Goal: Navigation & Orientation: Find specific page/section

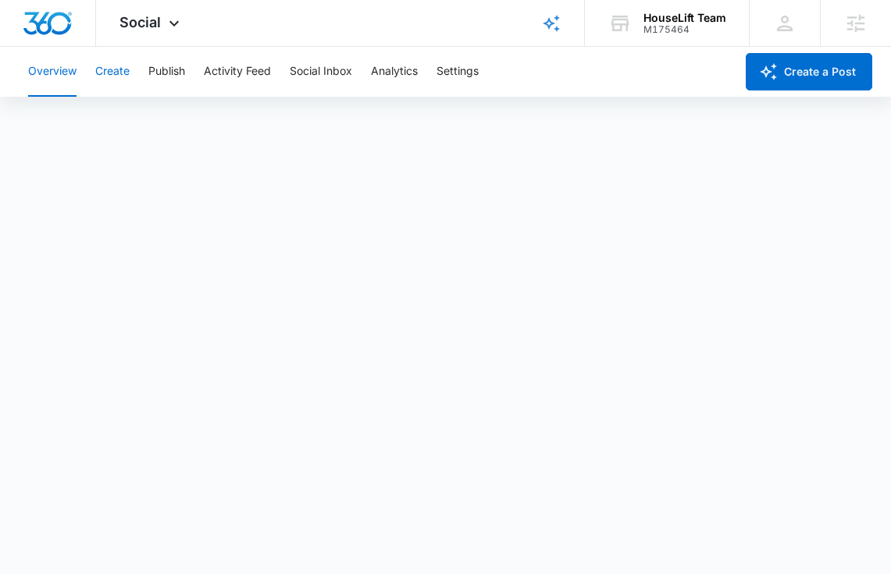
click at [114, 78] on button "Create" at bounding box center [112, 72] width 34 height 50
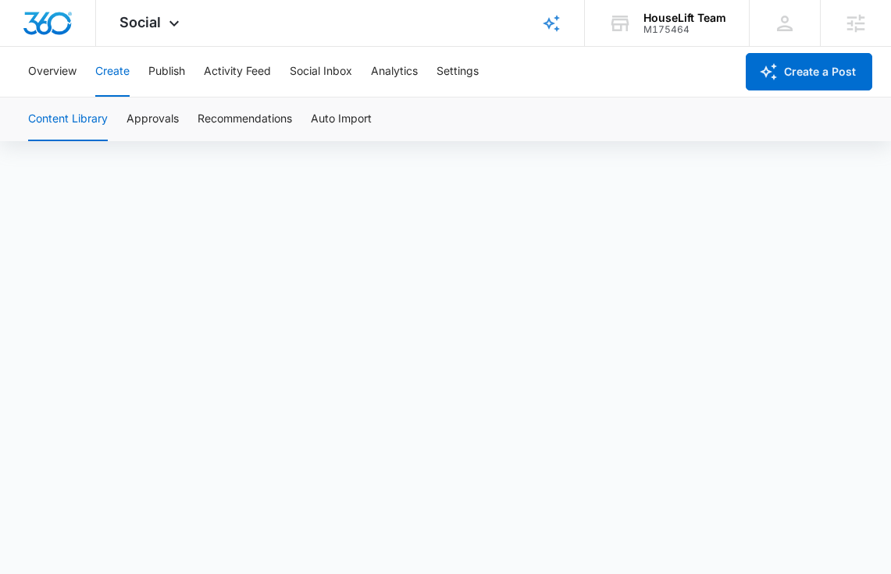
scroll to position [11, 0]
click at [162, 66] on button "Publish" at bounding box center [166, 72] width 37 height 50
click at [133, 125] on button "Schedules" at bounding box center [119, 120] width 53 height 44
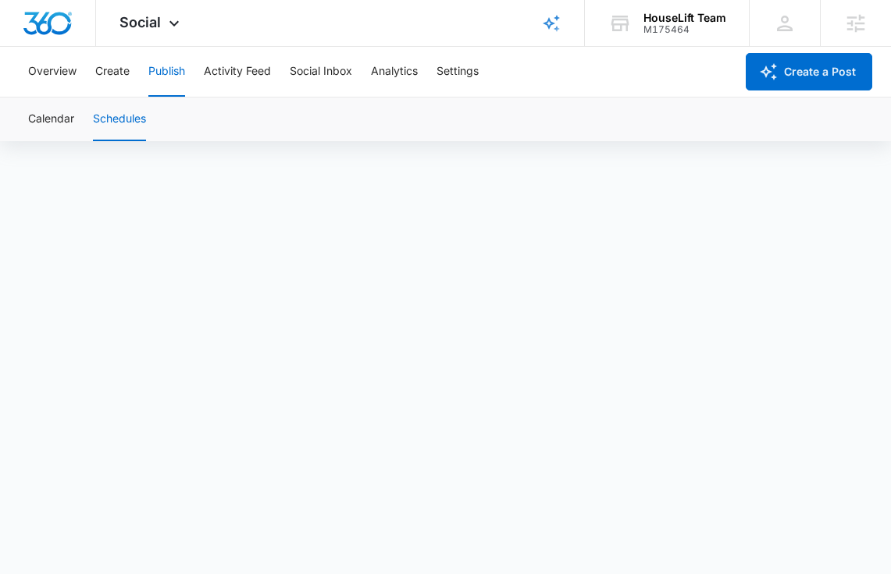
scroll to position [11, 0]
click at [166, 19] on icon at bounding box center [174, 27] width 19 height 19
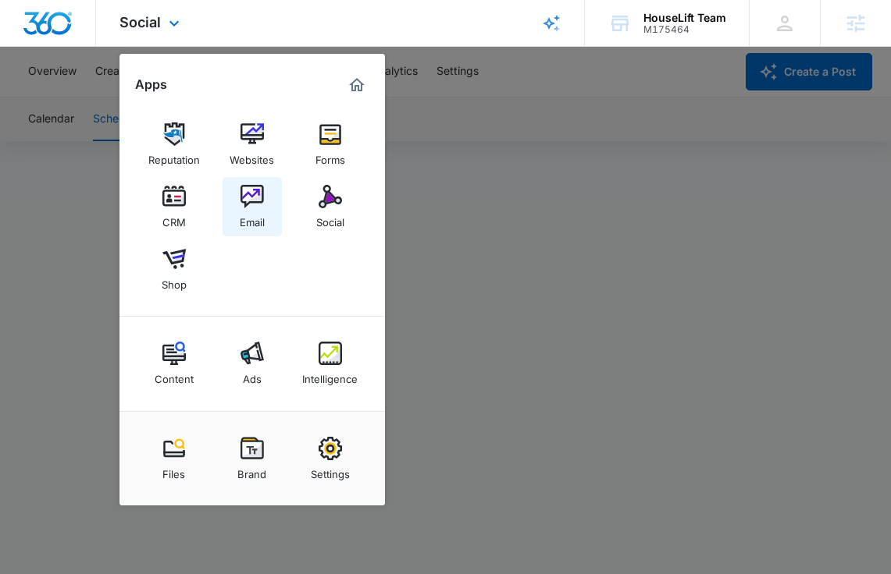
click at [257, 196] on img at bounding box center [251, 196] width 23 height 23
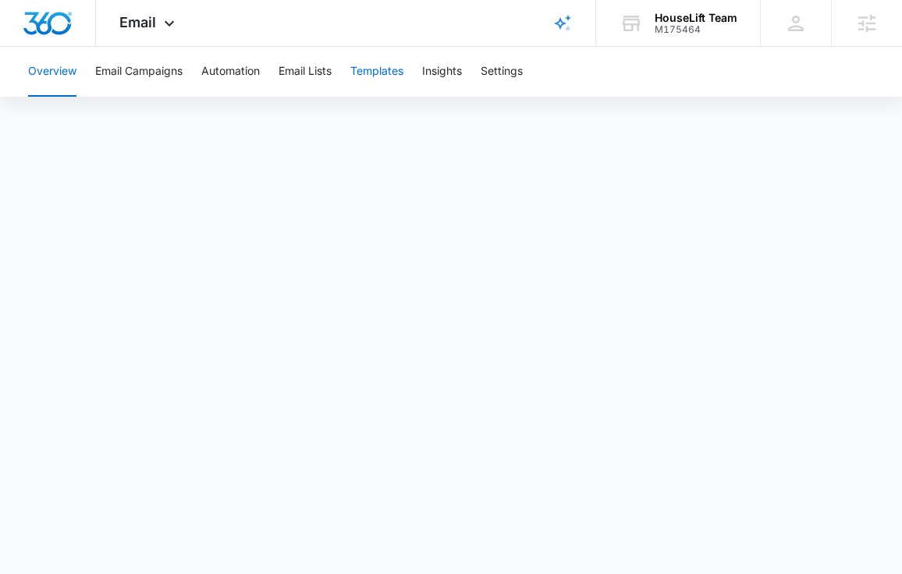
click at [376, 70] on button "Templates" at bounding box center [376, 72] width 53 height 50
